Goal: Task Accomplishment & Management: Complete application form

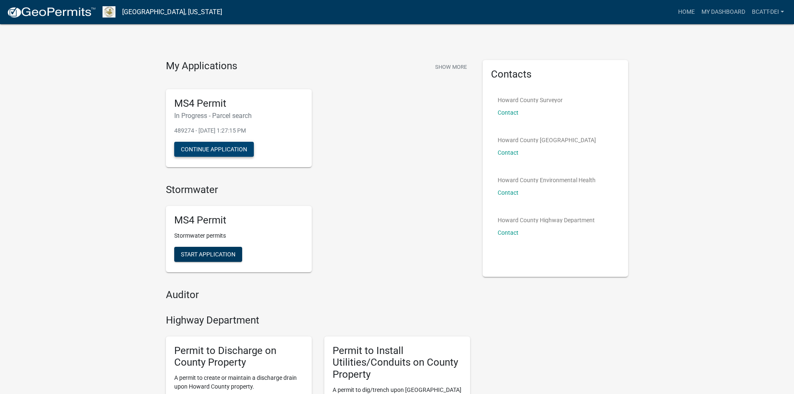
click at [226, 148] on button "Continue Application" at bounding box center [214, 149] width 80 height 15
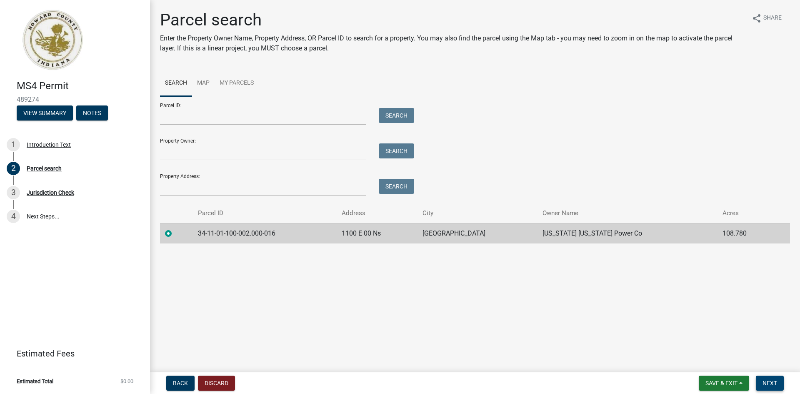
click at [769, 384] on span "Next" at bounding box center [770, 383] width 15 height 7
click at [768, 378] on button "Next" at bounding box center [770, 383] width 28 height 15
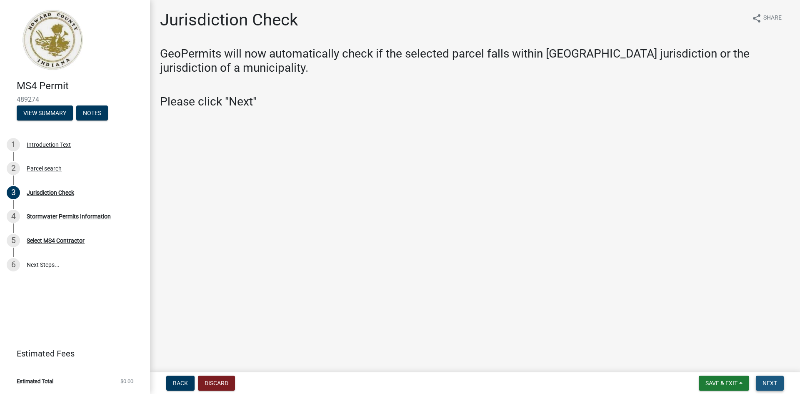
click at [772, 378] on button "Next" at bounding box center [770, 383] width 28 height 15
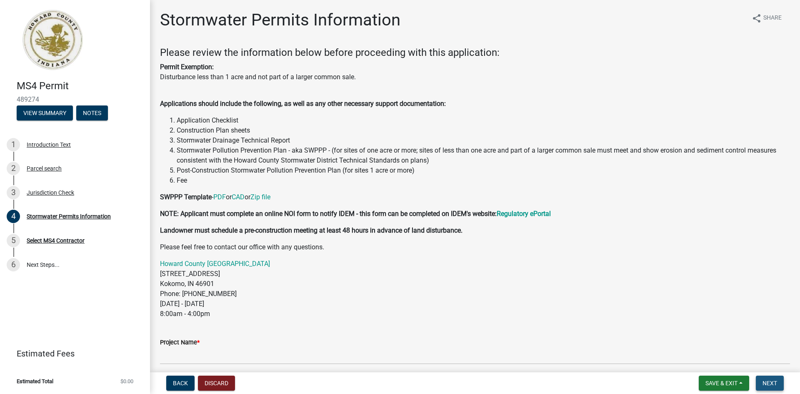
click at [768, 381] on span "Next" at bounding box center [770, 383] width 15 height 7
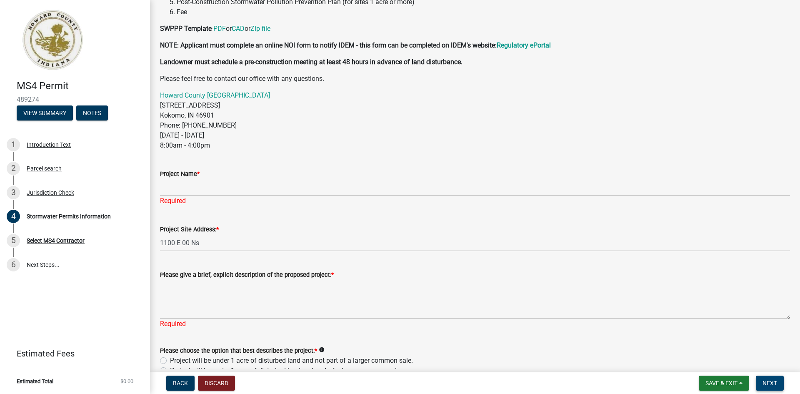
scroll to position [250, 0]
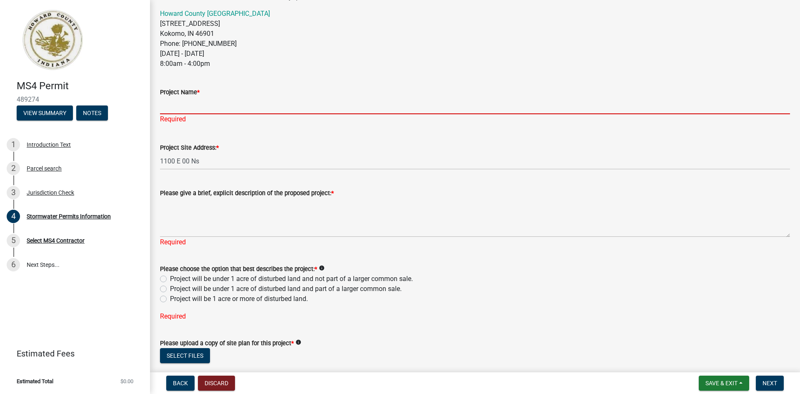
click at [187, 111] on input "Project Name *" at bounding box center [475, 105] width 630 height 17
paste input "Greentown 230 Expansion Project"
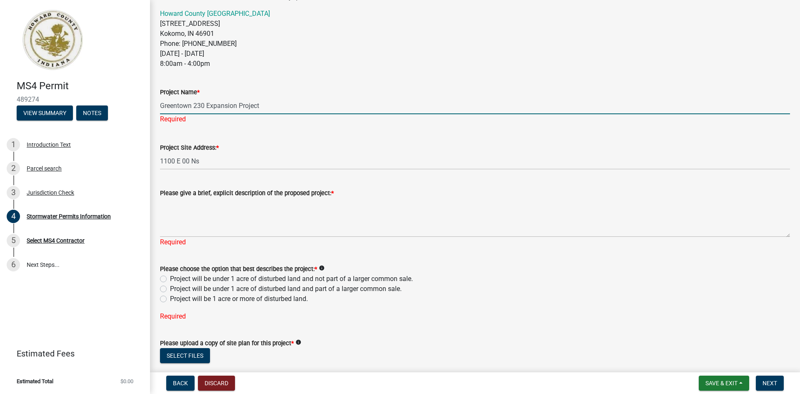
type input "Greentown 230 Expansion Project"
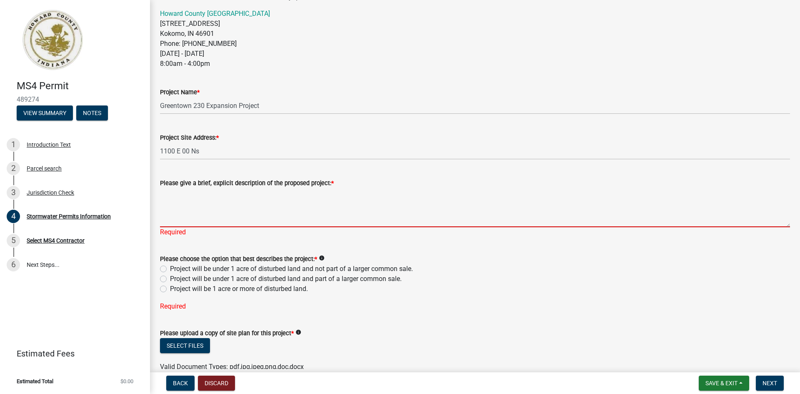
click at [251, 212] on textarea "Please give a brief, explicit description of the proposed project: *" at bounding box center [475, 207] width 630 height 39
paste textarea "The expansion of the existing [GEOGRAPHIC_DATA] will include expanding the yard…"
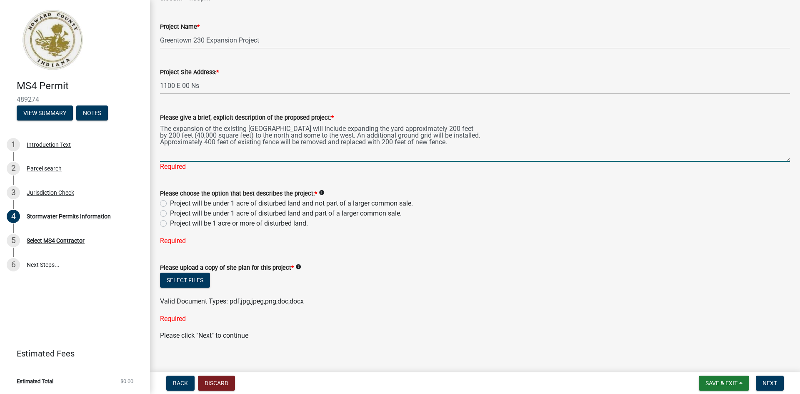
scroll to position [326, 0]
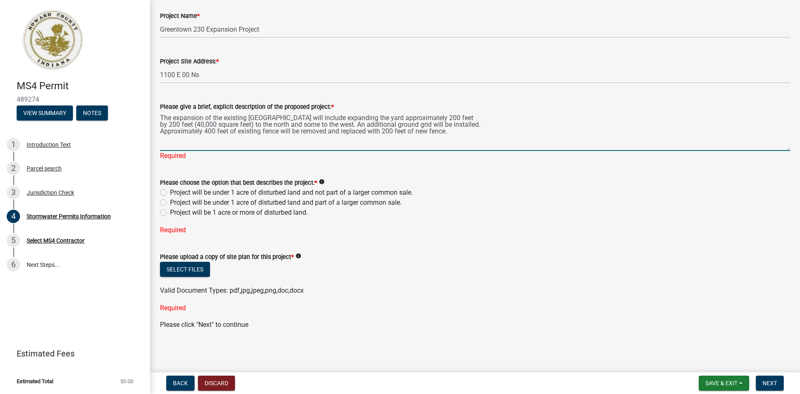
type textarea "The expansion of the existing [GEOGRAPHIC_DATA] will include expanding the yard…"
click at [221, 211] on label "Project will be 1 acre or more of disturbed land." at bounding box center [239, 213] width 138 height 10
click at [175, 211] on input "Project will be 1 acre or more of disturbed land." at bounding box center [172, 210] width 5 height 5
radio input "true"
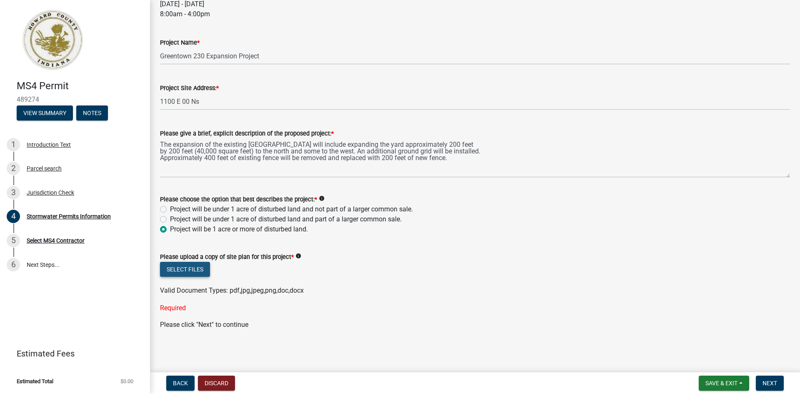
click at [196, 271] on button "Select files" at bounding box center [185, 269] width 50 height 15
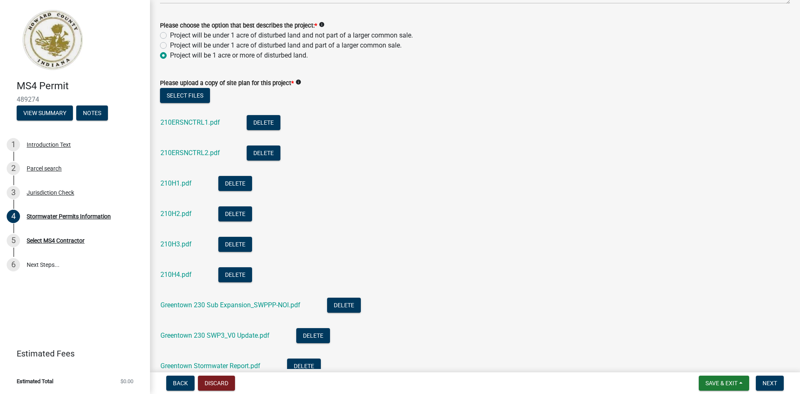
scroll to position [557, 0]
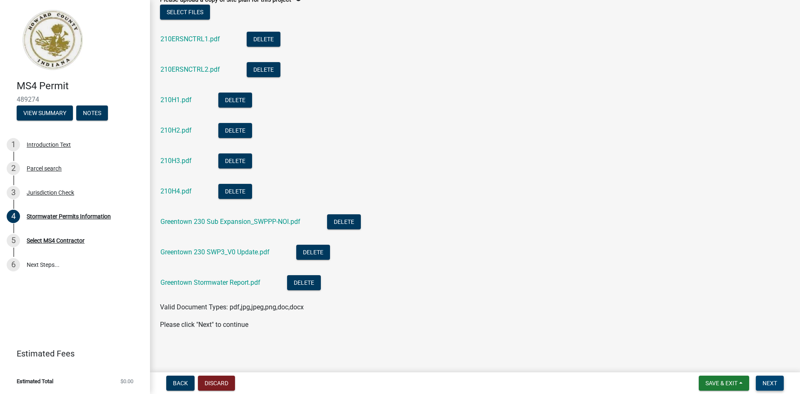
click at [772, 386] on span "Next" at bounding box center [770, 383] width 15 height 7
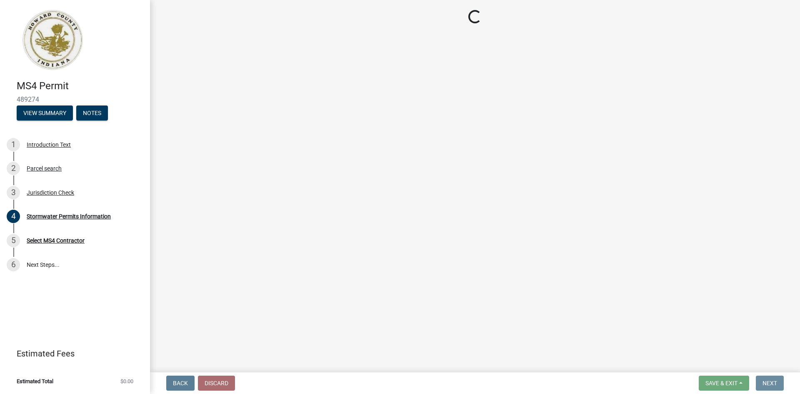
scroll to position [0, 0]
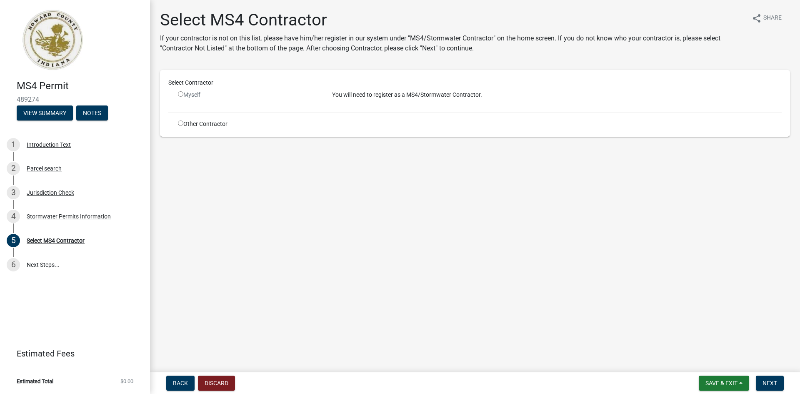
click at [181, 93] on input "radio" at bounding box center [180, 93] width 5 height 5
click at [181, 95] on input "radio" at bounding box center [180, 93] width 5 height 5
radio input "false"
click at [202, 128] on div "Select Contractor Myself You will need to register as a MS4/Stormwater Contract…" at bounding box center [475, 103] width 630 height 67
click at [186, 125] on div "Other Contractor" at bounding box center [249, 124] width 154 height 9
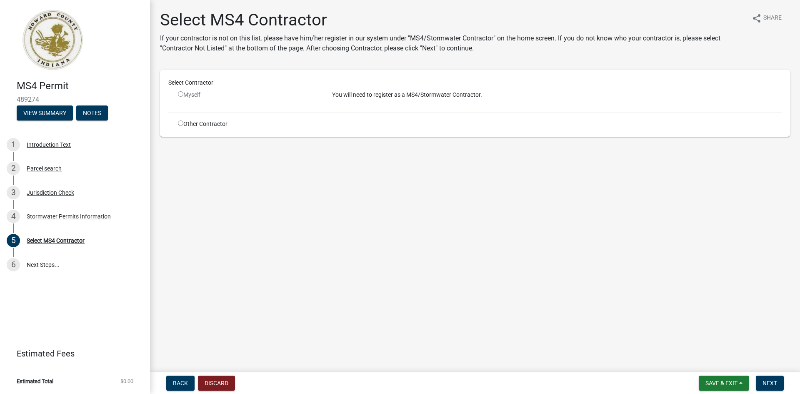
click at [182, 125] on input "radio" at bounding box center [180, 122] width 5 height 5
radio input "true"
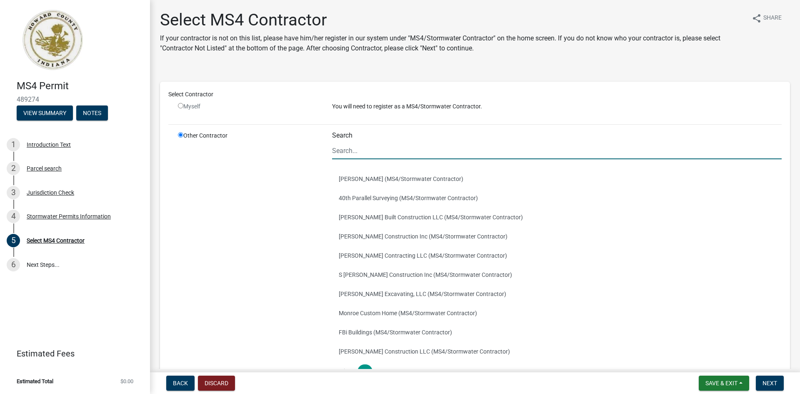
click at [400, 154] on input "Search" at bounding box center [557, 150] width 450 height 17
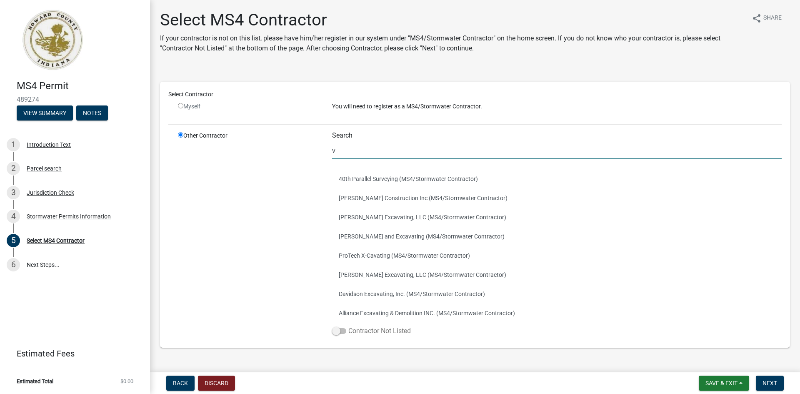
type input "v"
click at [336, 335] on label "Contractor Not Listed" at bounding box center [371, 331] width 79 height 10
click at [348, 326] on input "Contractor Not Listed" at bounding box center [348, 326] width 0 height 0
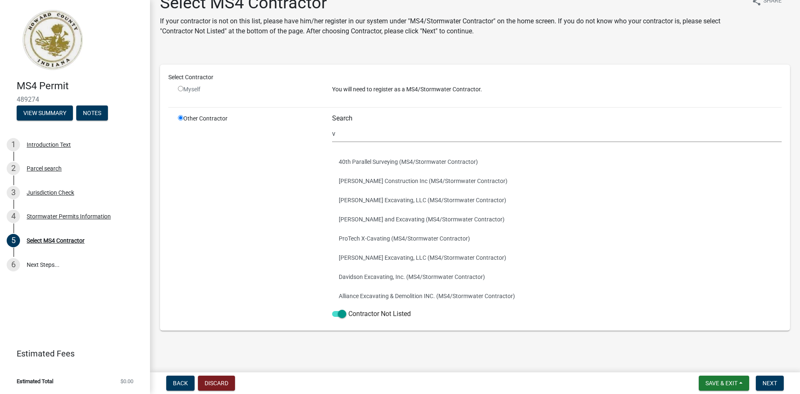
scroll to position [18, 0]
click at [766, 379] on button "Next" at bounding box center [770, 383] width 28 height 15
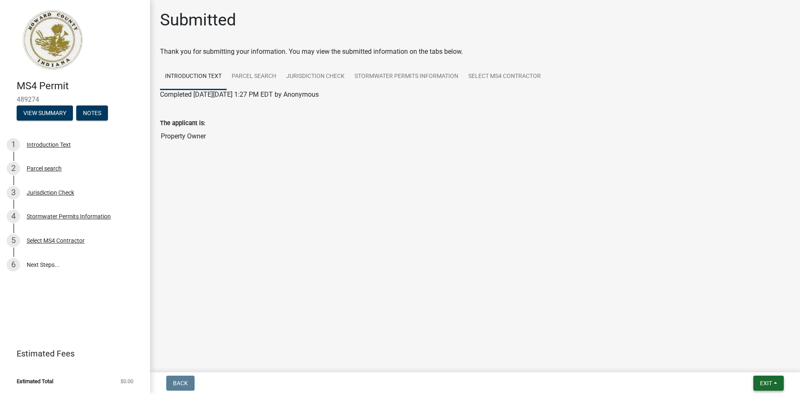
click at [766, 383] on span "Exit" at bounding box center [766, 383] width 12 height 7
click at [761, 359] on button "Save & Exit" at bounding box center [750, 361] width 67 height 20
